Goal: Information Seeking & Learning: Learn about a topic

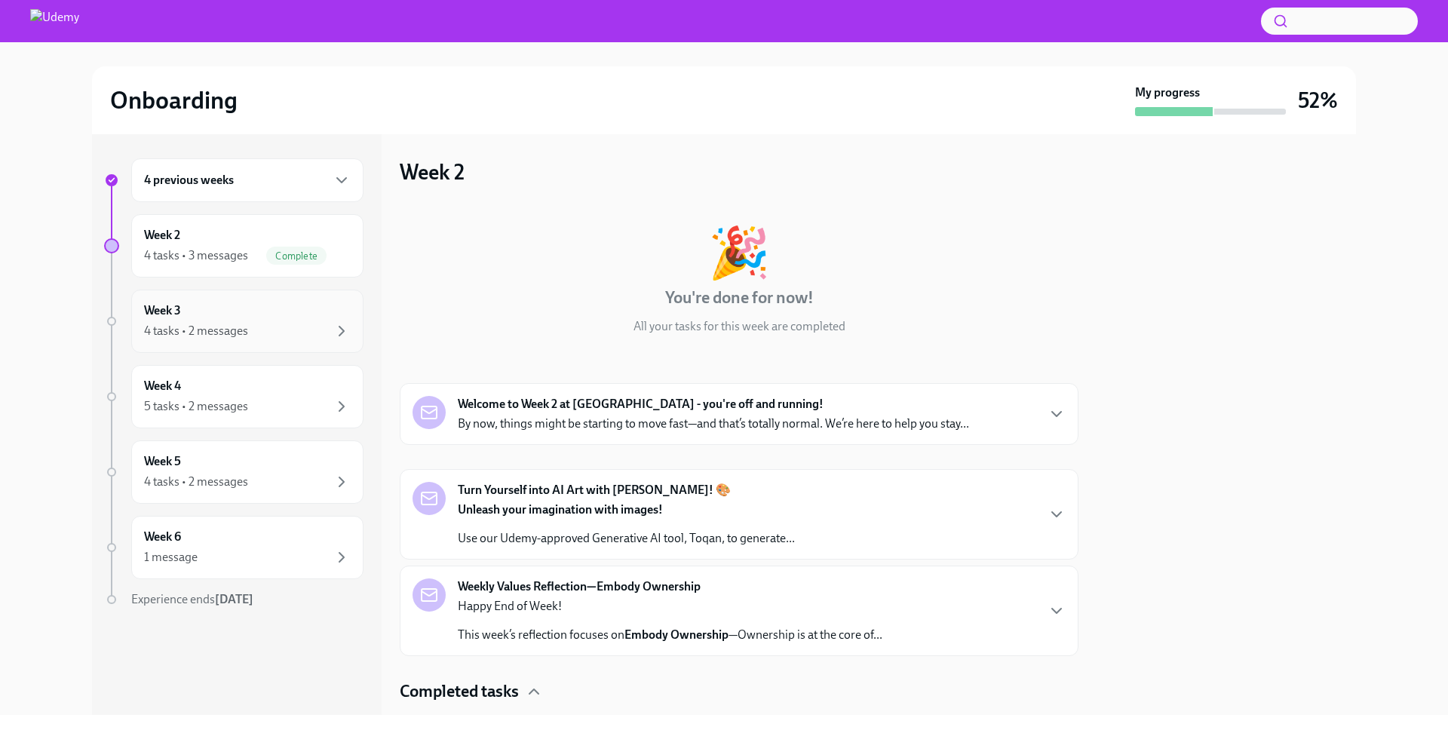
click at [311, 317] on div "Week 3 4 tasks • 2 messages" at bounding box center [247, 322] width 207 height 38
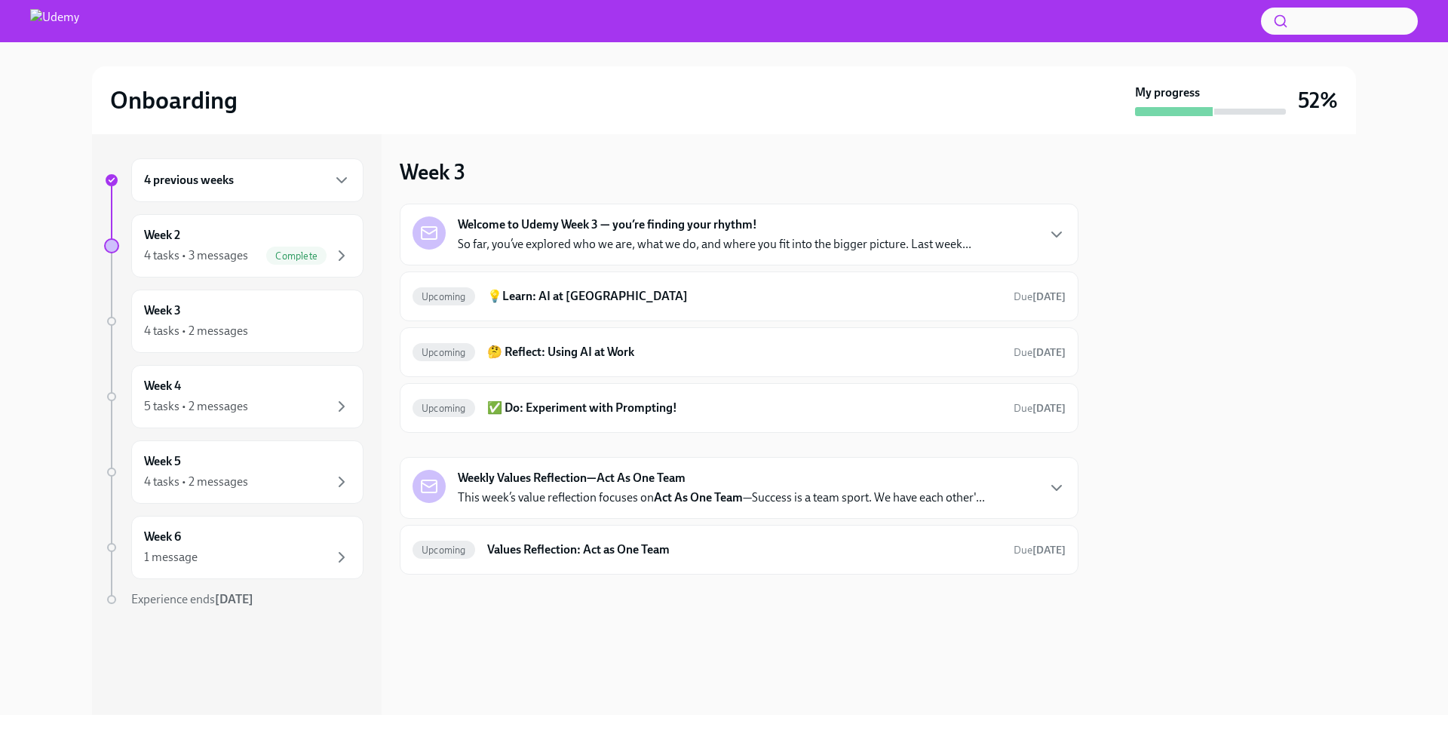
click at [552, 238] on p "So far, you’ve explored who we are, what we do, and where you fit into the bigg…" at bounding box center [715, 244] width 514 height 17
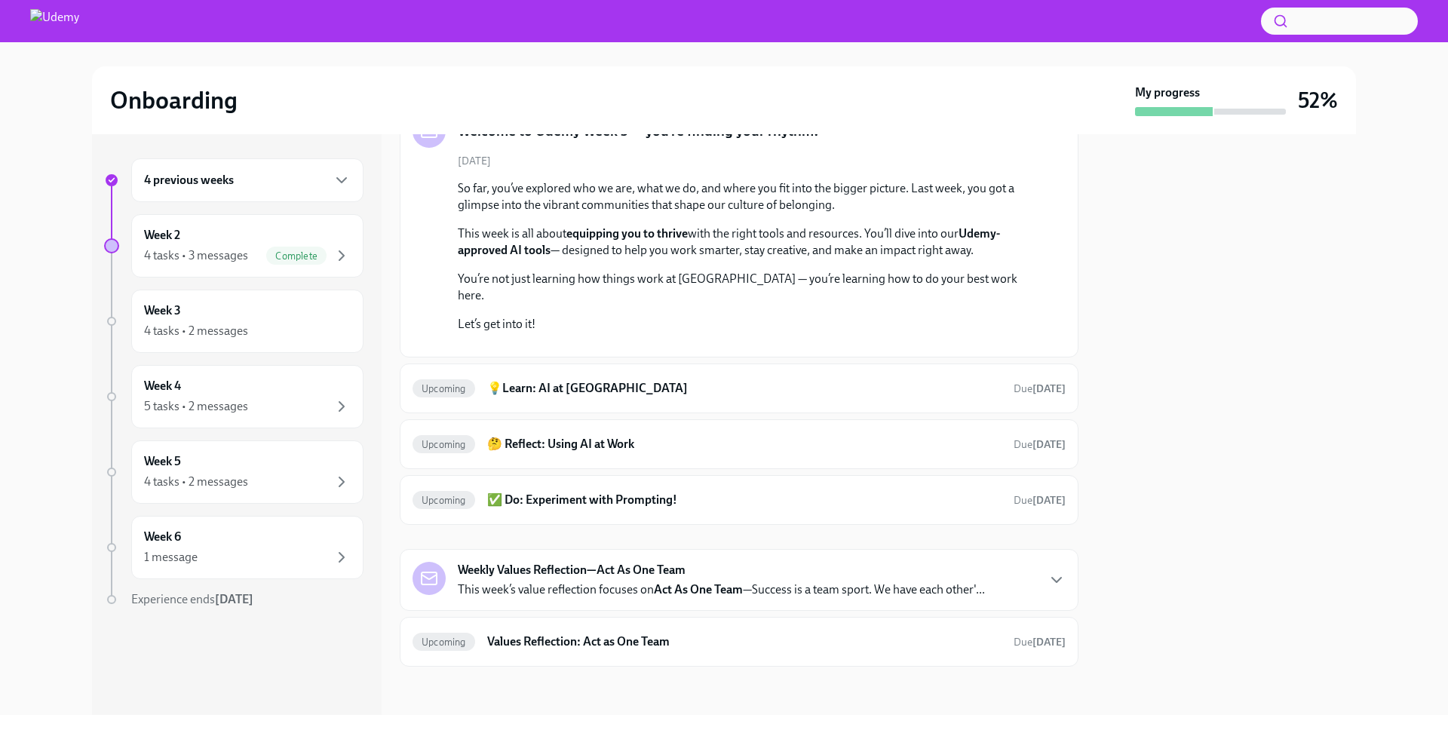
scroll to position [247, 0]
click at [612, 397] on h6 "💡Learn: AI at [GEOGRAPHIC_DATA]" at bounding box center [744, 388] width 514 height 17
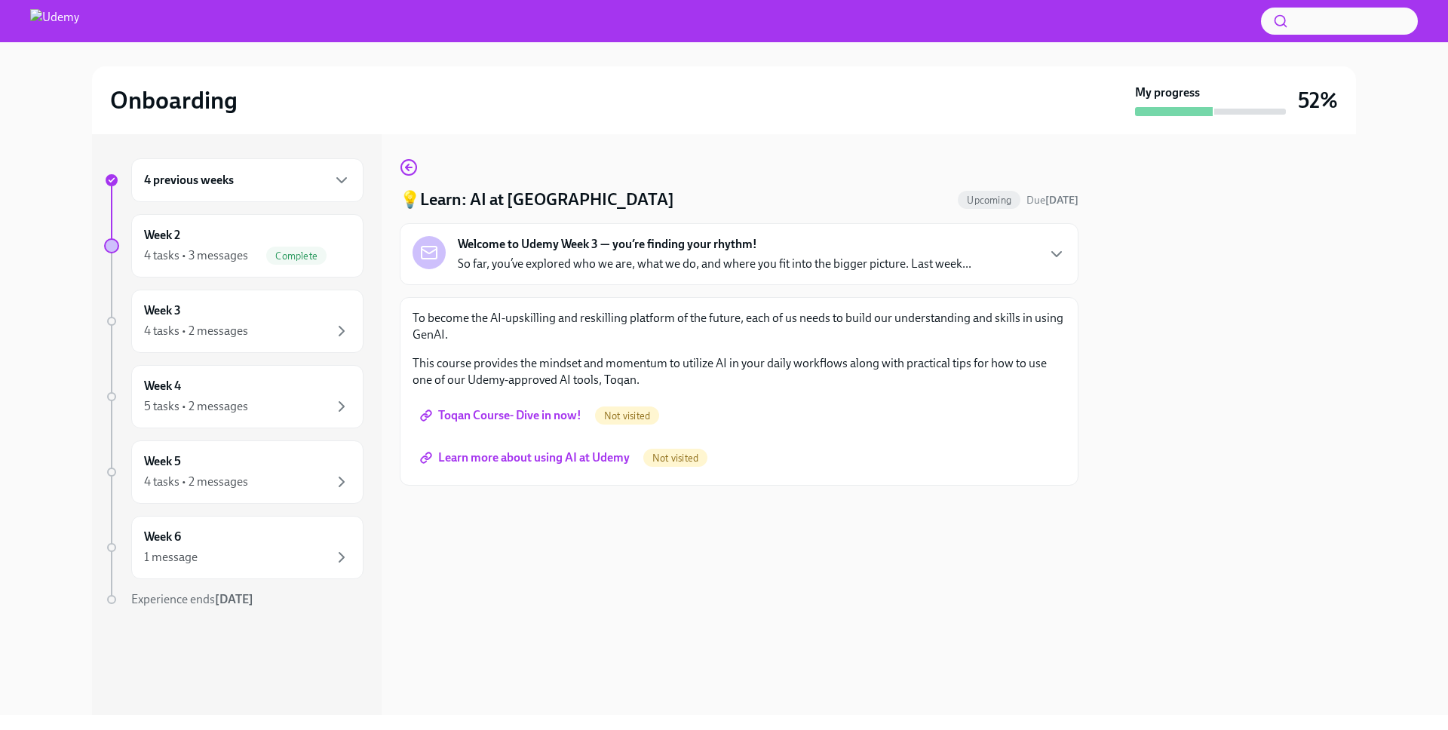
click at [562, 419] on span "Toqan Course- Dive in now!" at bounding box center [502, 415] width 158 height 15
click at [543, 457] on span "Learn more about using AI at Udemy" at bounding box center [526, 457] width 207 height 15
